Goal: Find specific fact: Find specific fact

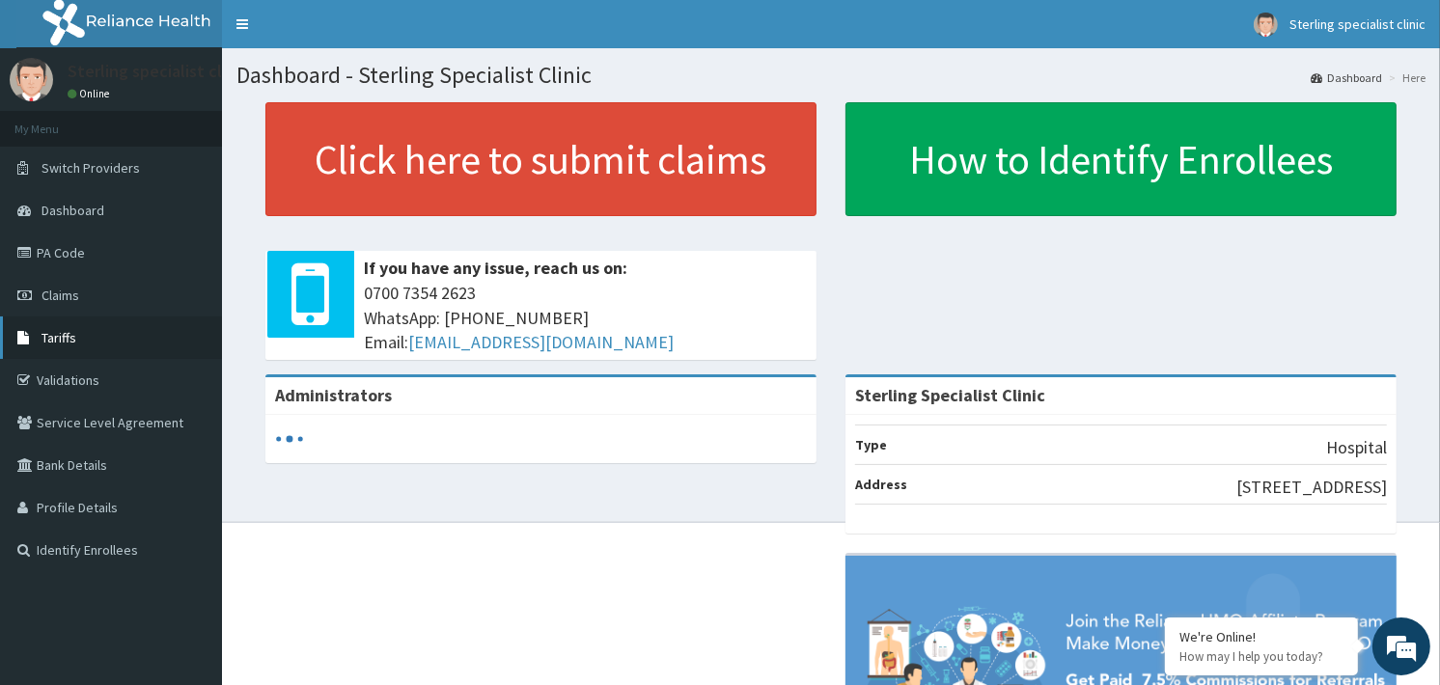
click at [52, 341] on span "Tariffs" at bounding box center [59, 337] width 35 height 17
click at [62, 334] on span "Tariffs" at bounding box center [59, 337] width 35 height 17
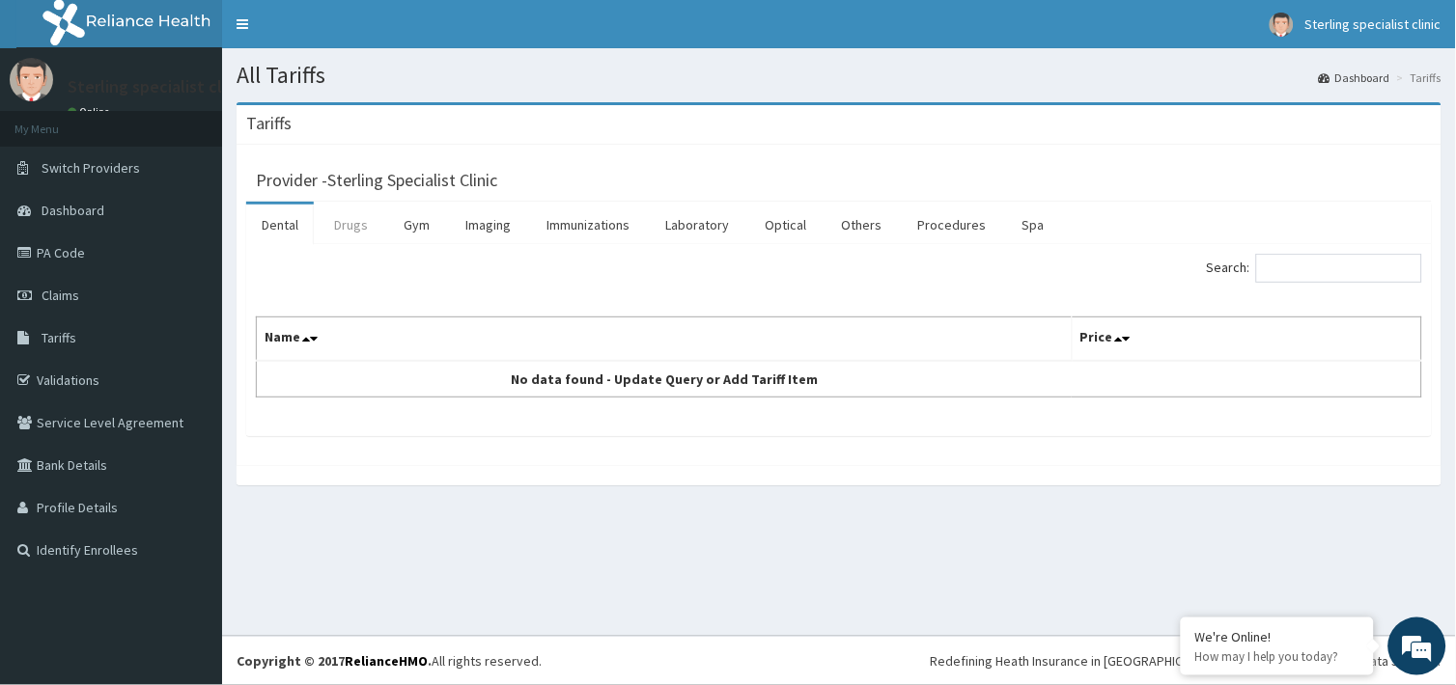
click at [353, 229] on link "Drugs" at bounding box center [351, 225] width 65 height 41
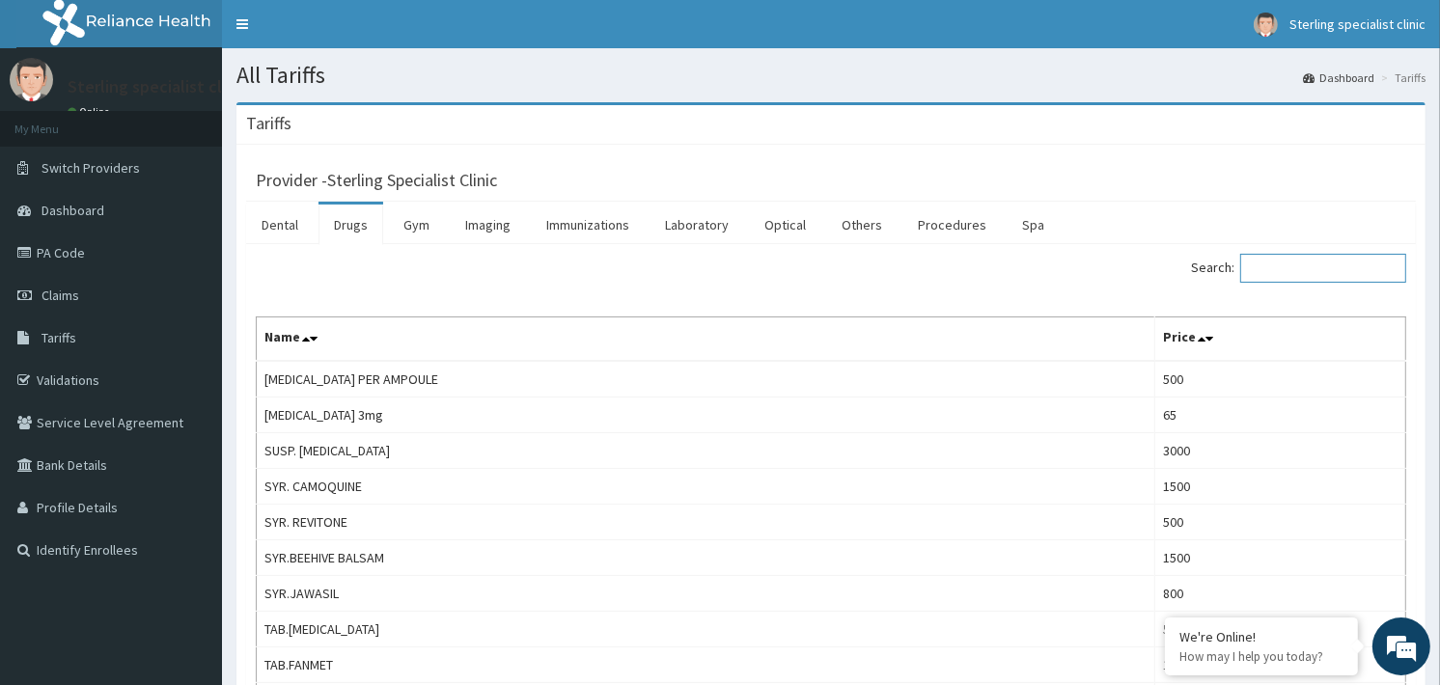
click at [1348, 267] on input "Search:" at bounding box center [1324, 268] width 166 height 29
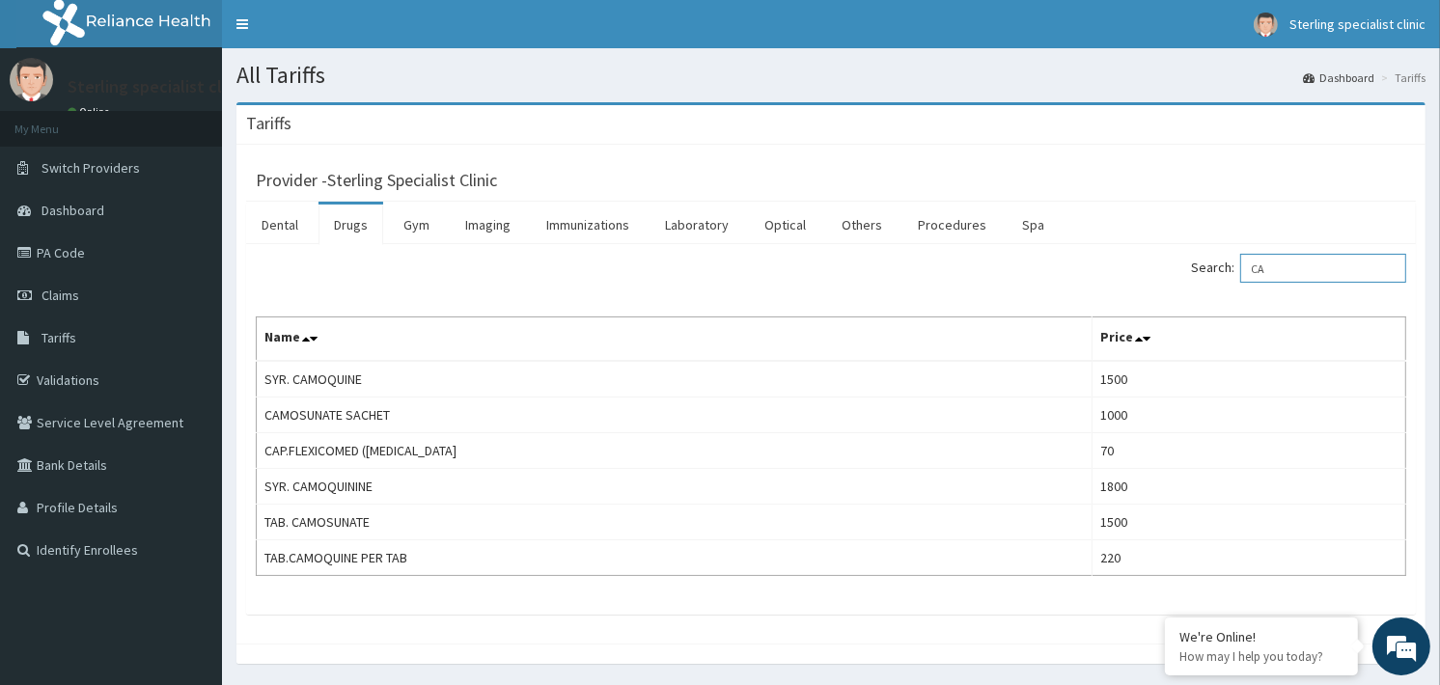
type input "C"
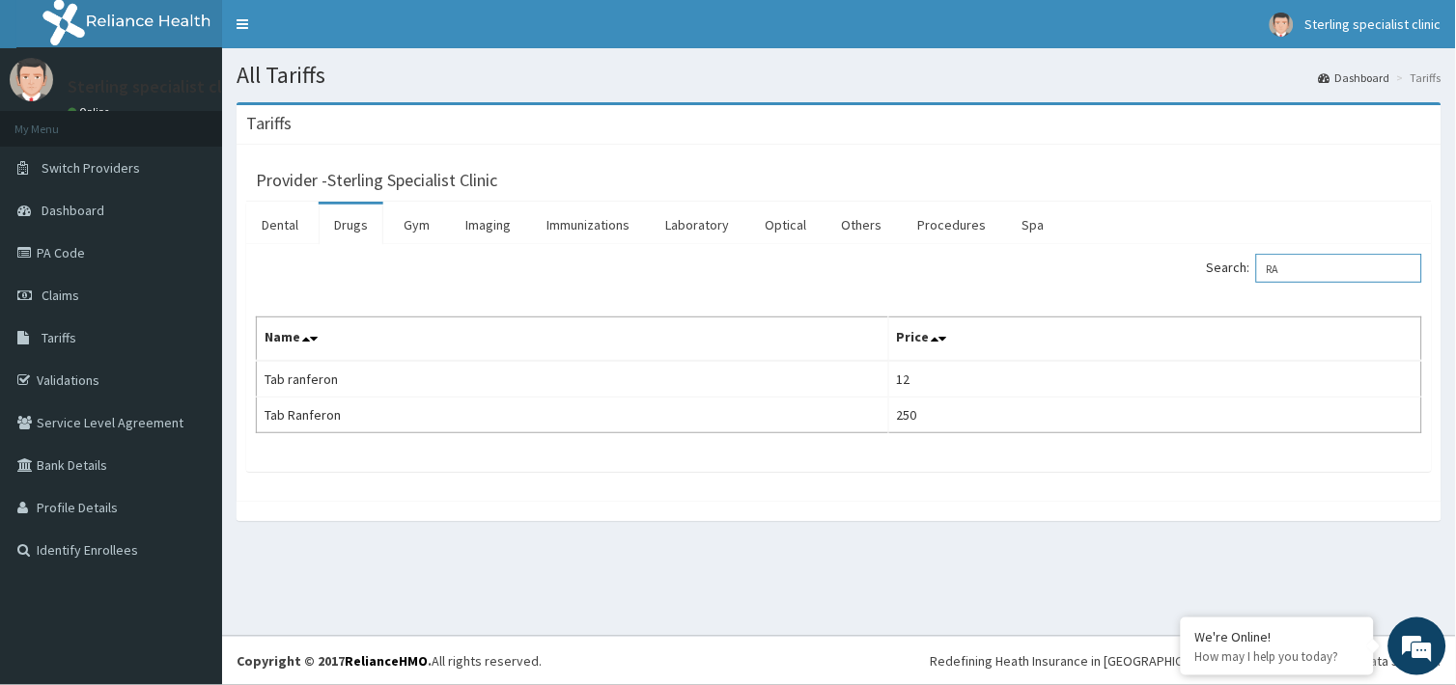
type input "R"
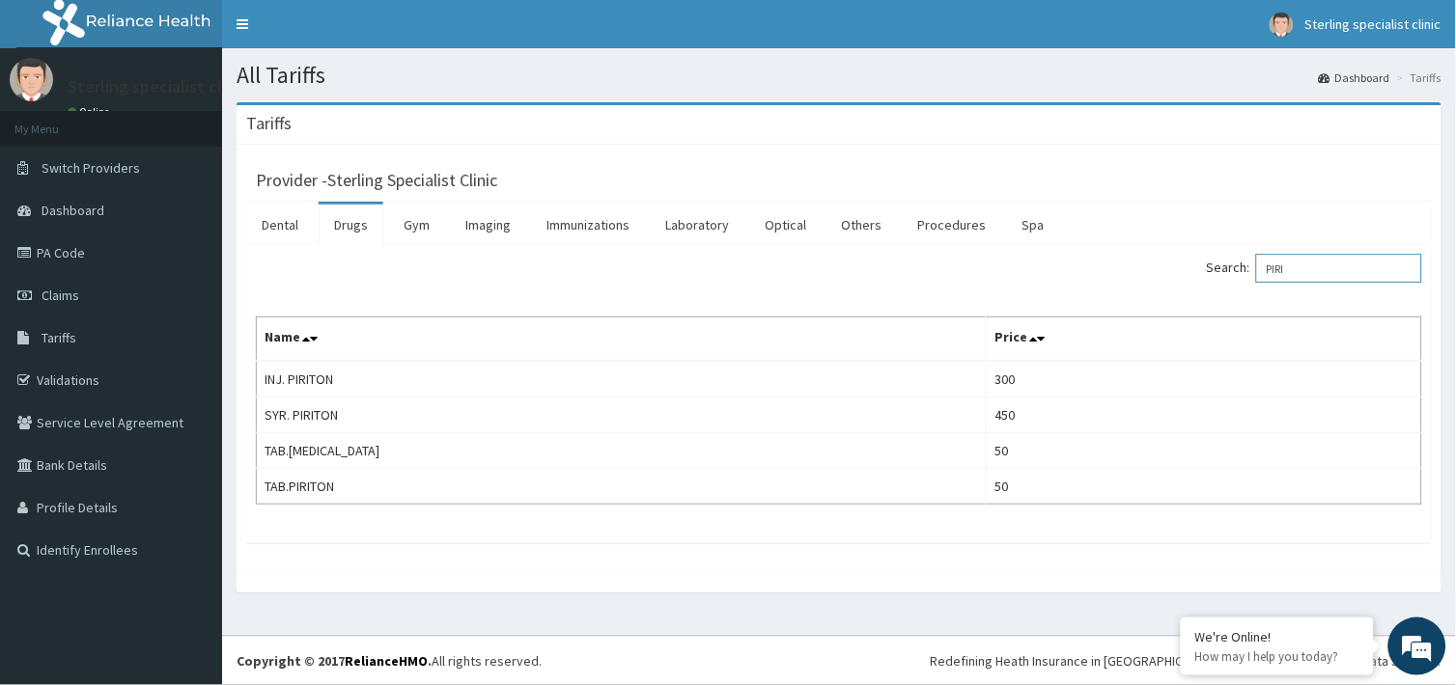
type input "PIRI"
